Goal: Find specific page/section: Find specific page/section

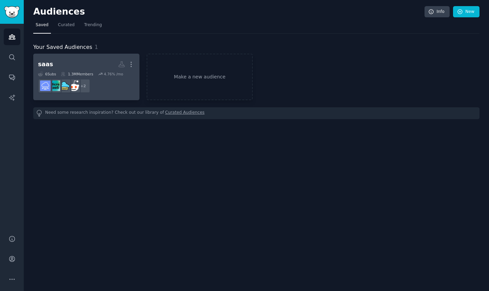
click at [79, 69] on h2 "saas More" at bounding box center [86, 64] width 97 height 12
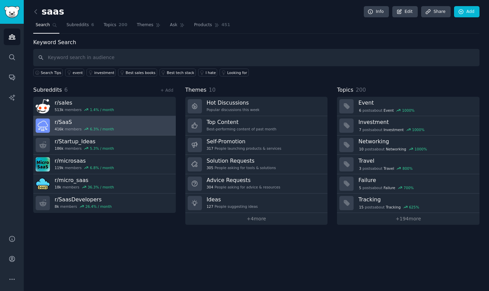
click at [68, 120] on h3 "r/ SaaS" at bounding box center [84, 121] width 59 height 7
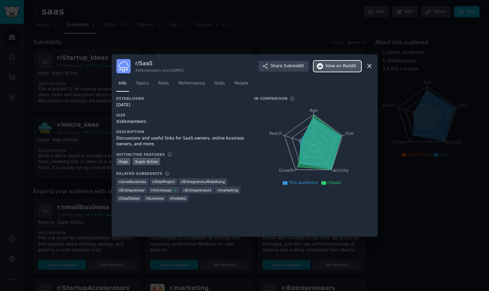
click at [329, 70] on button "View on Reddit" at bounding box center [336, 66] width 47 height 11
click at [367, 67] on icon at bounding box center [369, 65] width 7 height 7
